Goal: Task Accomplishment & Management: Manage account settings

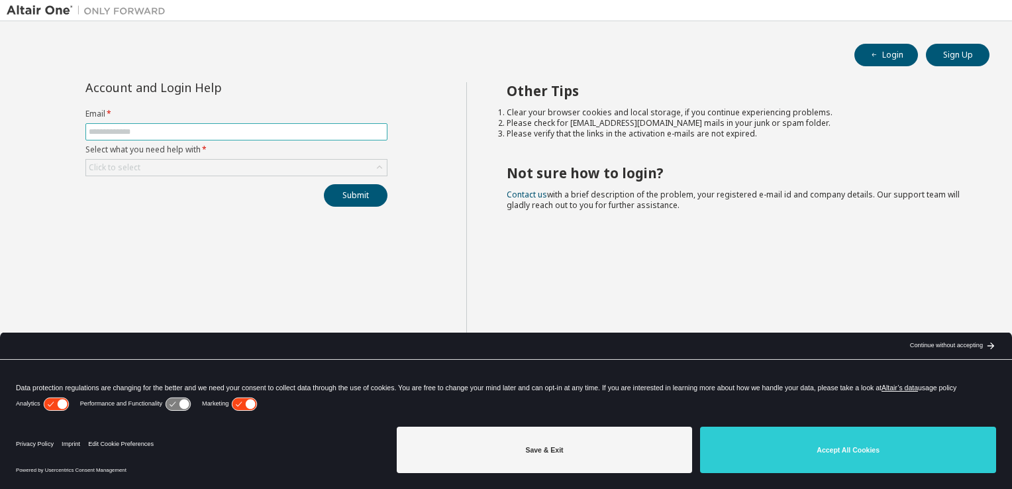
click at [172, 129] on input "text" at bounding box center [236, 132] width 295 height 11
type input "**********"
click at [355, 200] on button "Submit" at bounding box center [356, 195] width 64 height 23
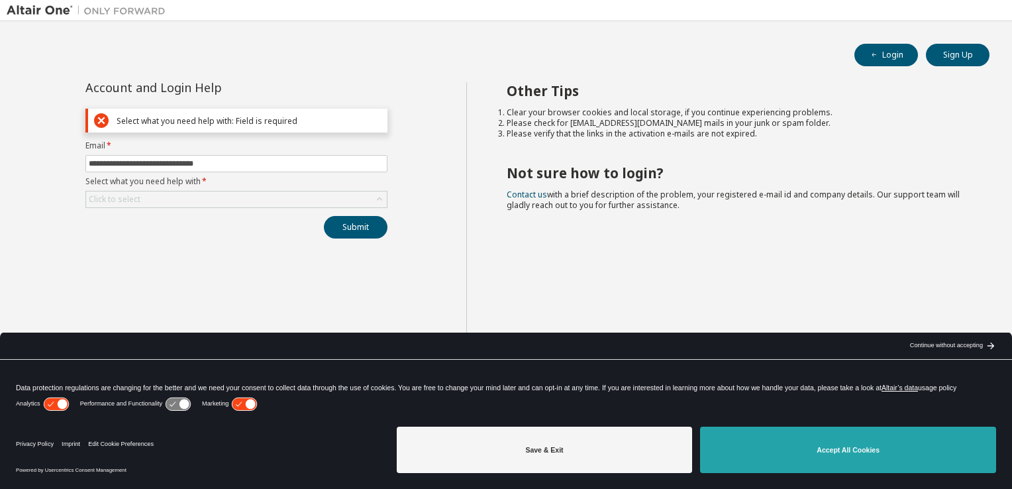
click at [898, 466] on button "Accept All Cookies" at bounding box center [848, 450] width 296 height 46
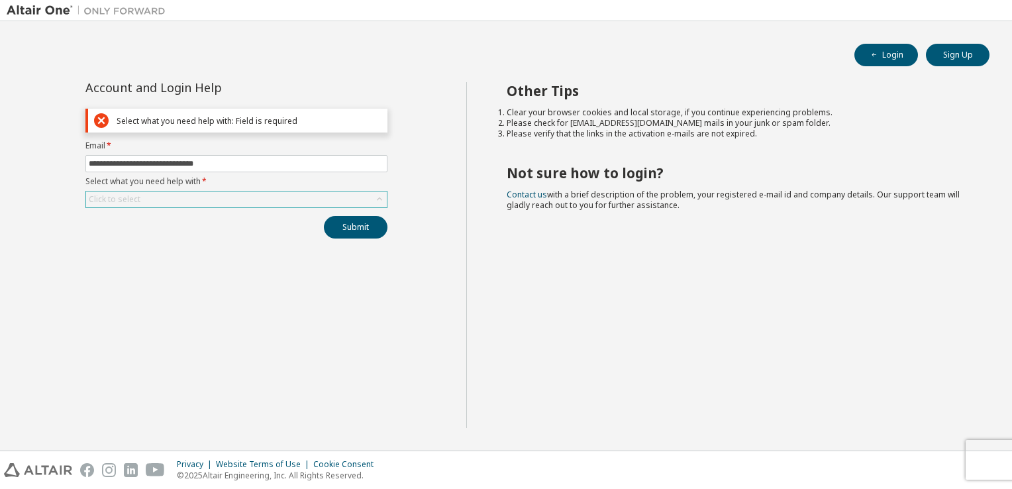
click at [198, 195] on div "Click to select" at bounding box center [236, 199] width 301 height 16
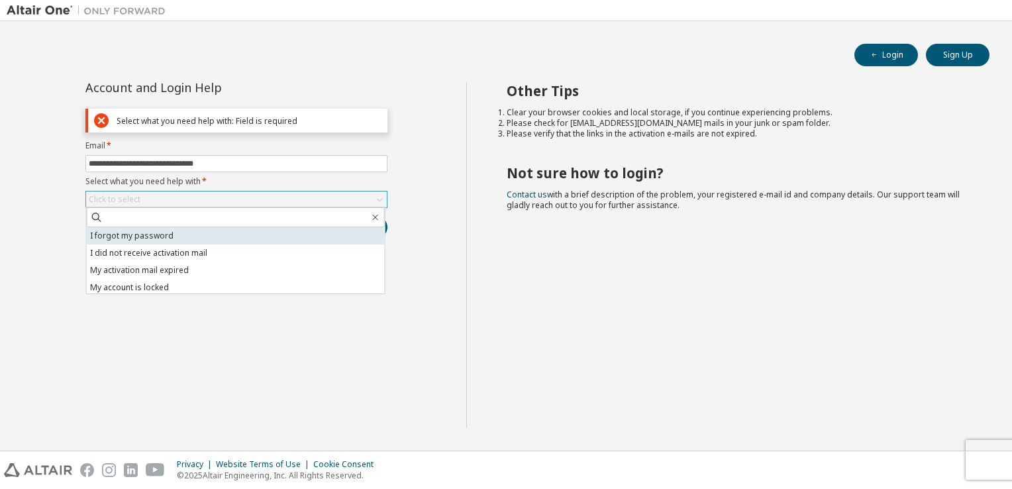
click at [138, 232] on li "I forgot my password" at bounding box center [236, 235] width 298 height 17
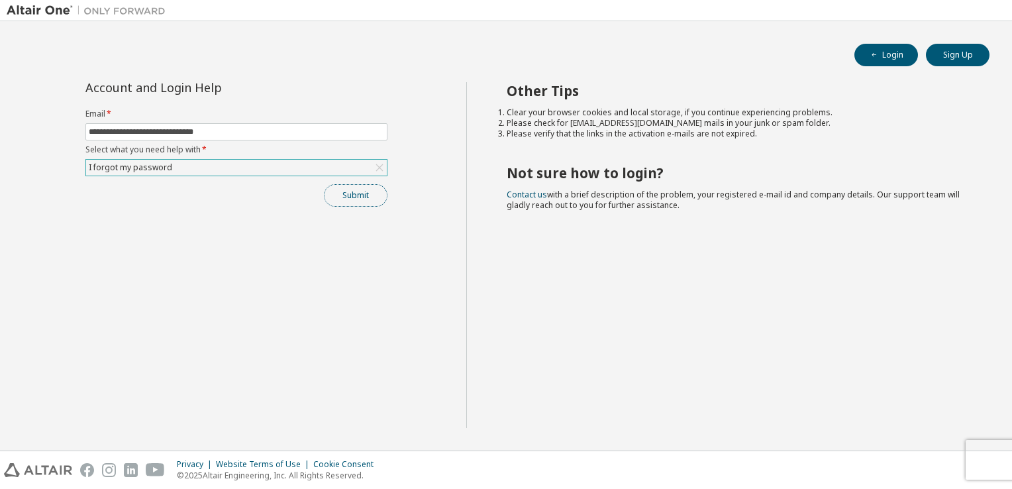
click at [350, 199] on button "Submit" at bounding box center [356, 195] width 64 height 23
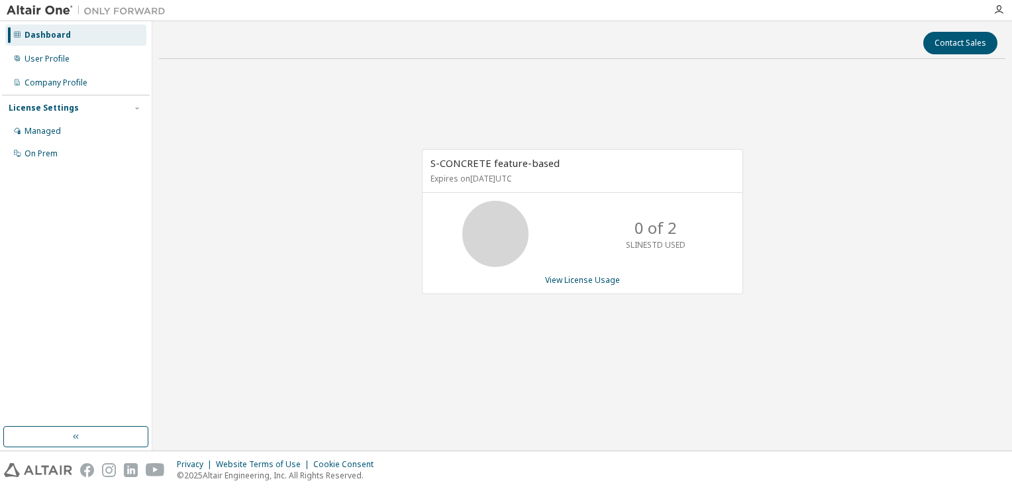
click at [480, 176] on p "Expires on [DATE] UTC" at bounding box center [581, 178] width 301 height 11
click at [476, 160] on span "S-CONCRETE feature-based" at bounding box center [495, 162] width 129 height 13
click at [43, 59] on div "User Profile" at bounding box center [47, 59] width 45 height 11
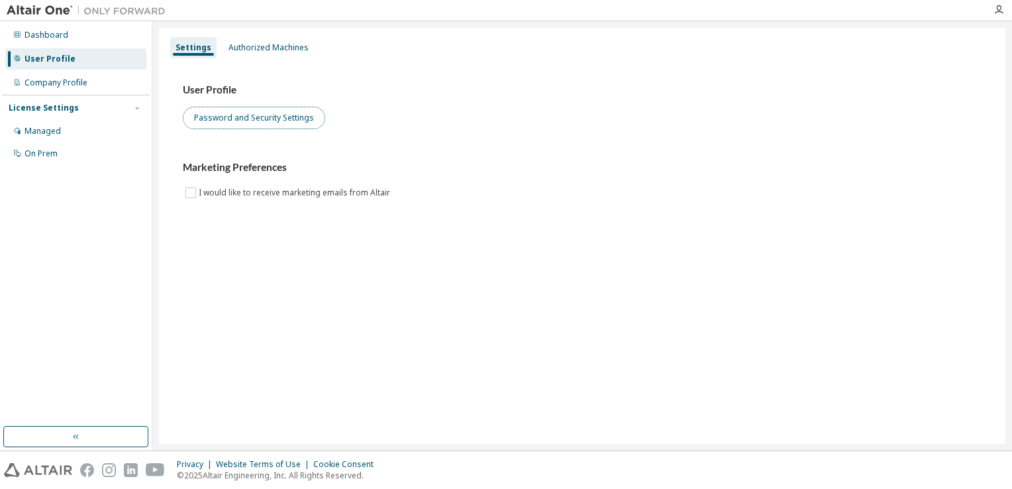
click at [205, 109] on button "Password and Security Settings" at bounding box center [254, 118] width 142 height 23
